Goal: Navigation & Orientation: Find specific page/section

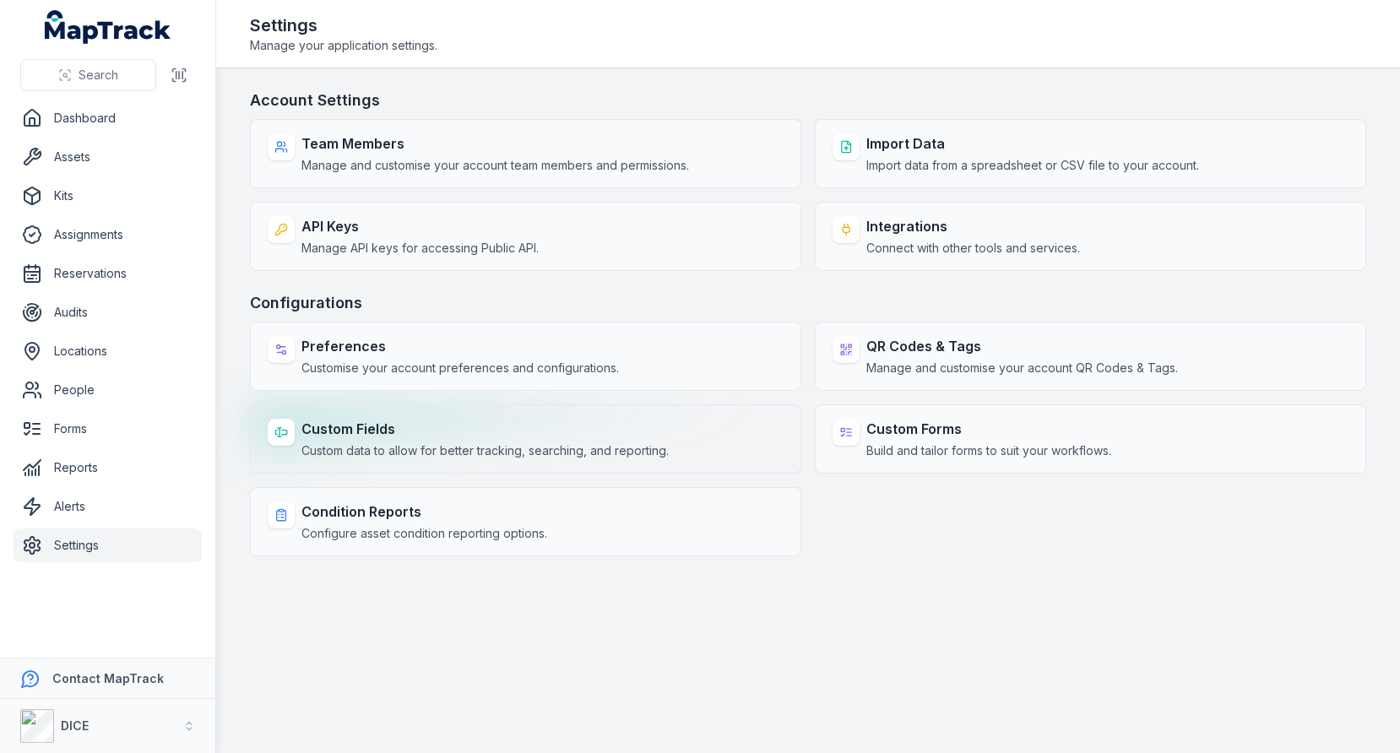
click at [595, 421] on strong "Custom Fields" at bounding box center [484, 429] width 367 height 20
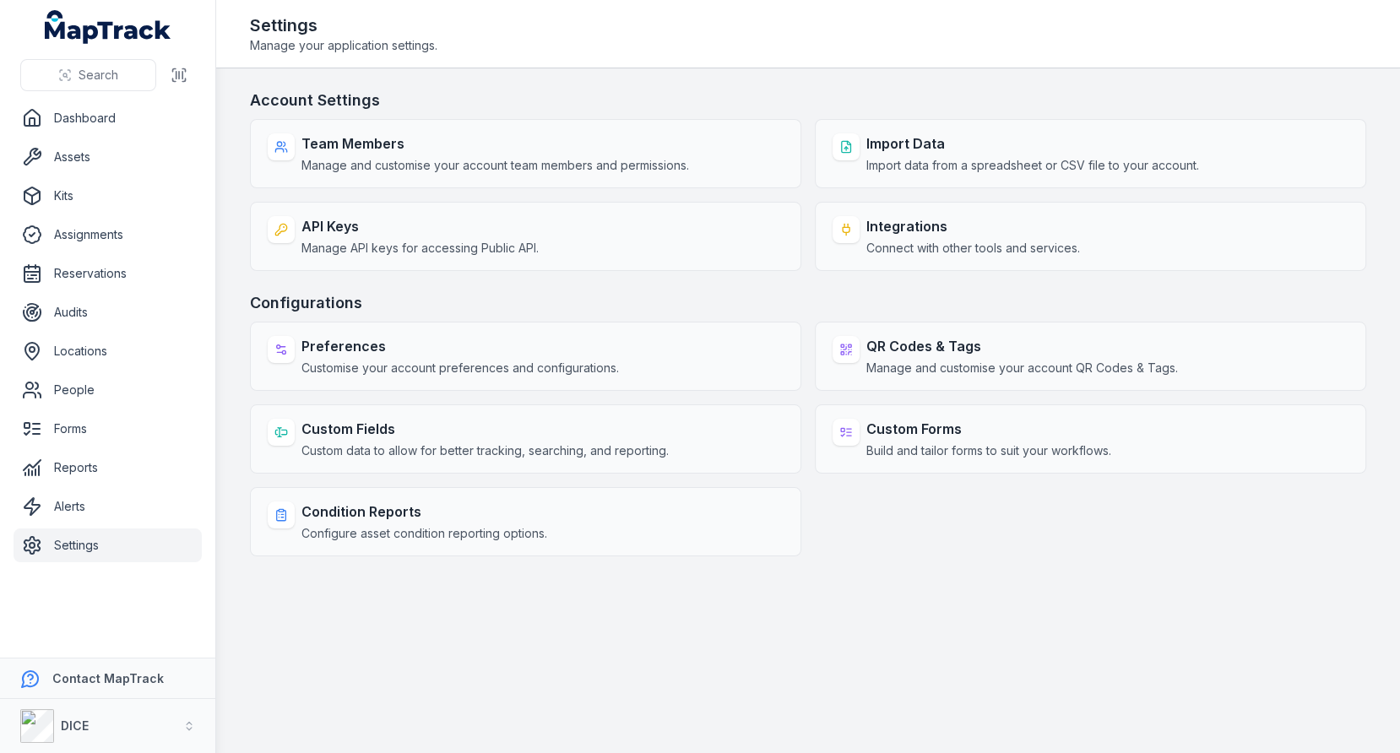
click at [696, 283] on div "Account Settings Team Members Manage and customise your account team members an…" at bounding box center [808, 323] width 1116 height 468
click at [642, 297] on h3 "Configurations" at bounding box center [808, 303] width 1116 height 24
click at [814, 295] on h3 "Configurations" at bounding box center [808, 303] width 1116 height 24
click at [241, 272] on main "Account Settings Team Members Manage and customise your account team members an…" at bounding box center [808, 410] width 1184 height 685
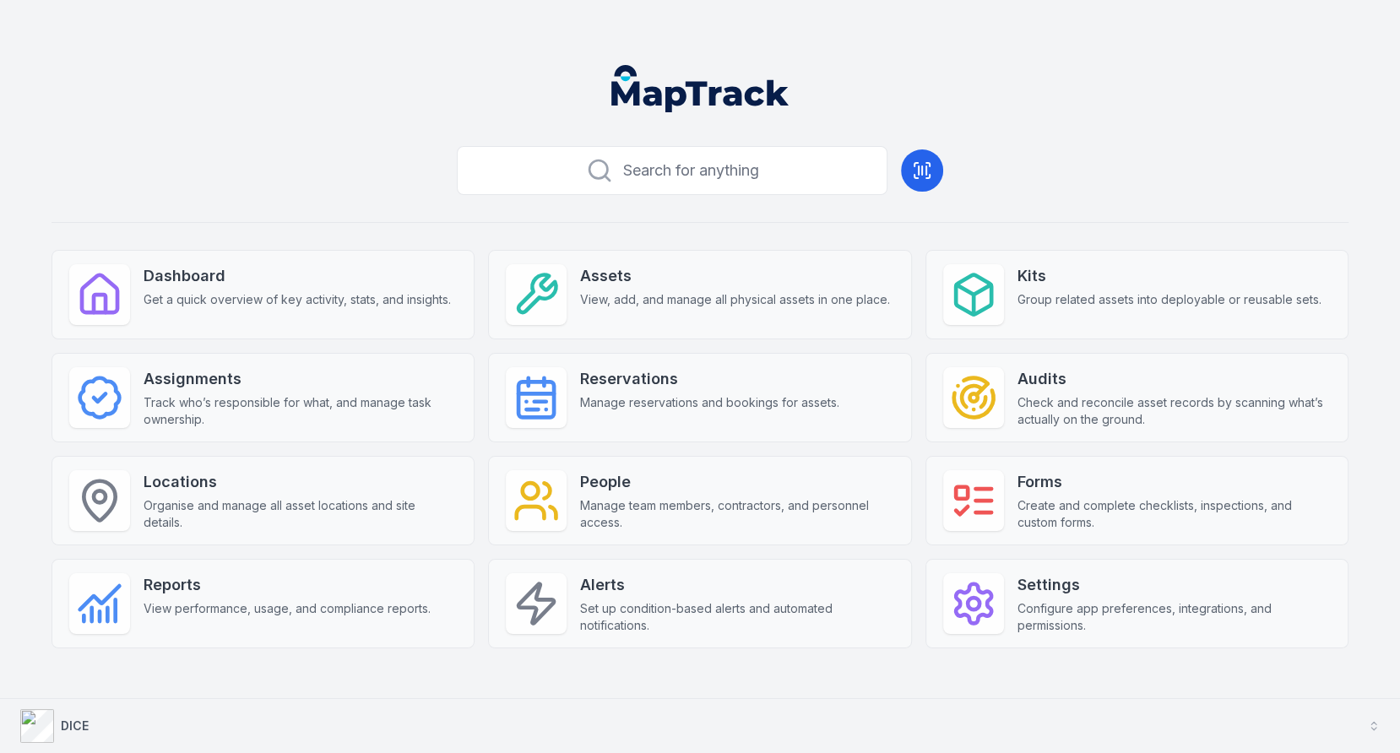
click at [558, 712] on button "DICE" at bounding box center [700, 726] width 1400 height 54
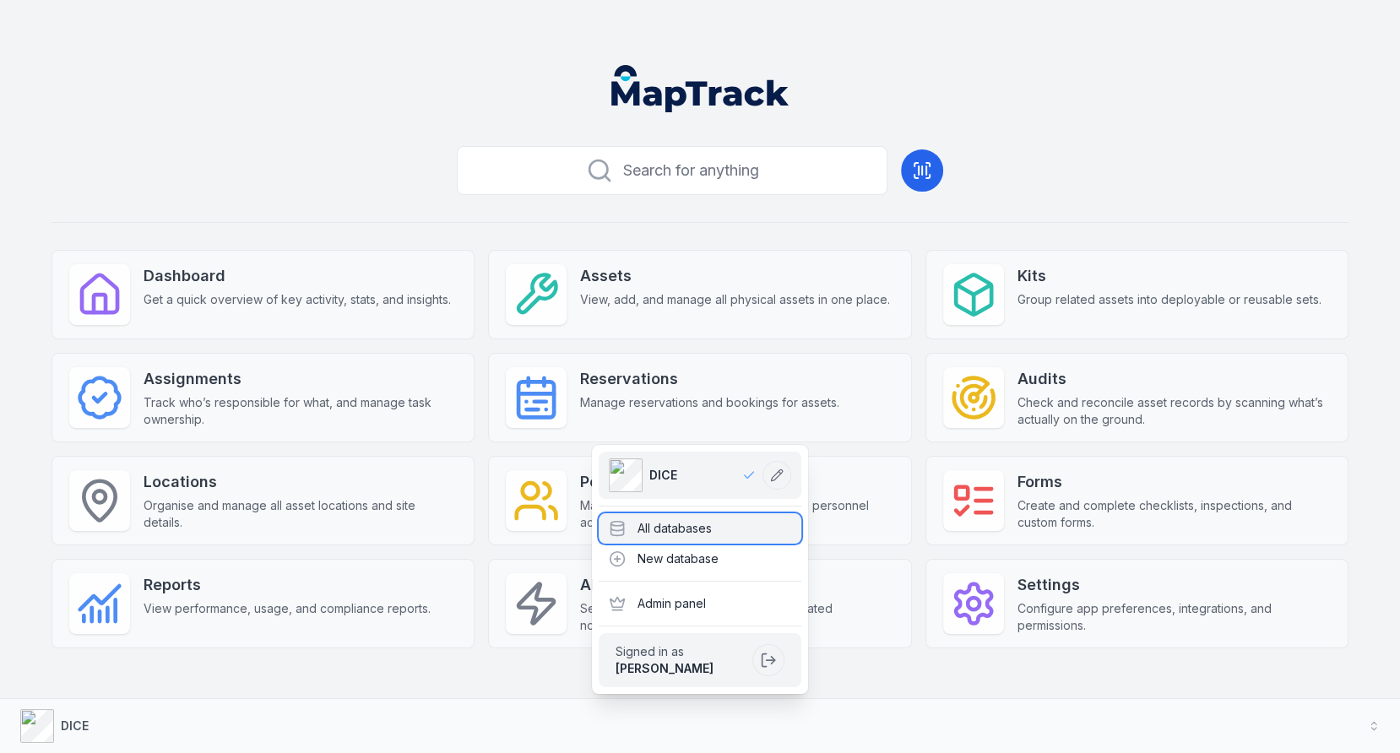
click at [682, 525] on div "All databases" at bounding box center [700, 528] width 203 height 30
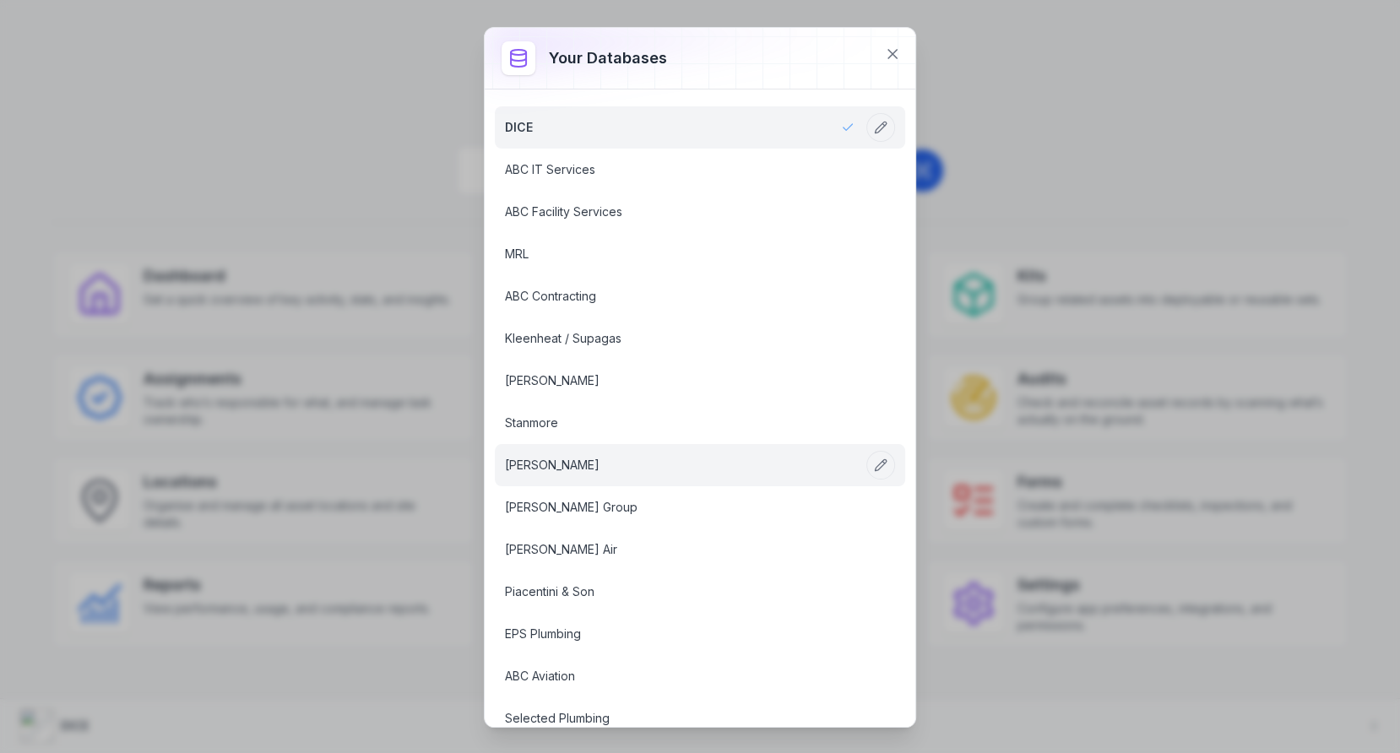
click at [601, 457] on link "[PERSON_NAME]" at bounding box center [680, 465] width 350 height 17
